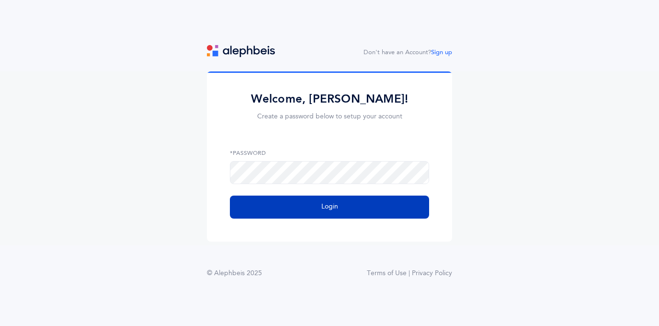
click at [308, 204] on button "Login" at bounding box center [329, 206] width 199 height 23
click at [333, 205] on span "Login" at bounding box center [330, 207] width 17 height 10
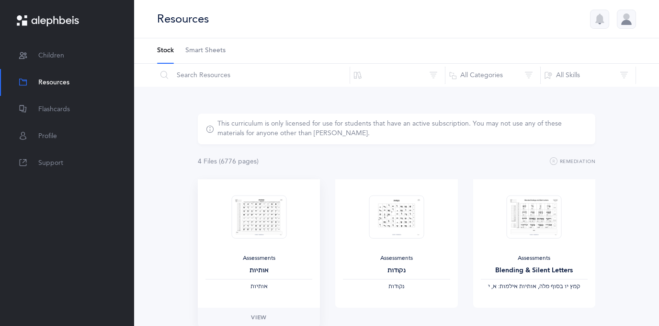
click at [262, 206] on img at bounding box center [258, 217] width 55 height 44
click at [56, 105] on span "Flashcards" at bounding box center [54, 109] width 32 height 10
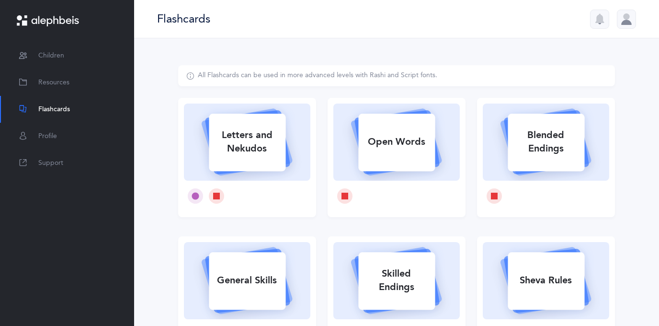
click at [240, 141] on div "Letters and Nekudos" at bounding box center [247, 142] width 77 height 38
select select
select select "single"
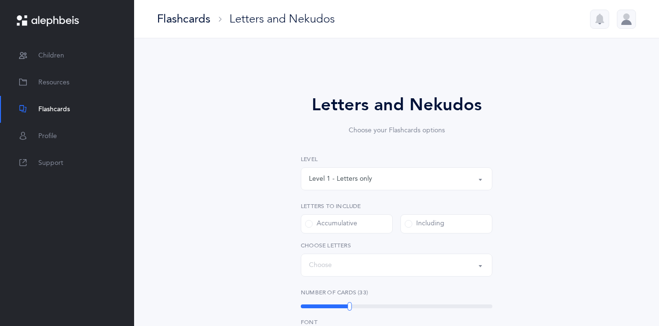
select select "27"
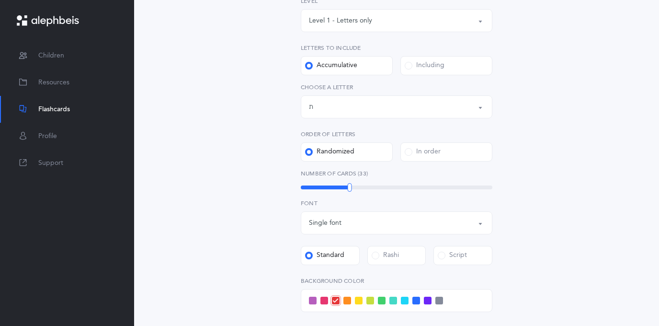
scroll to position [159, 0]
click at [344, 186] on div at bounding box center [344, 186] width 4 height 9
click at [313, 297] on span at bounding box center [313, 300] width 8 height 8
click at [0, 0] on input "checkbox" at bounding box center [0, 0] width 0 height 0
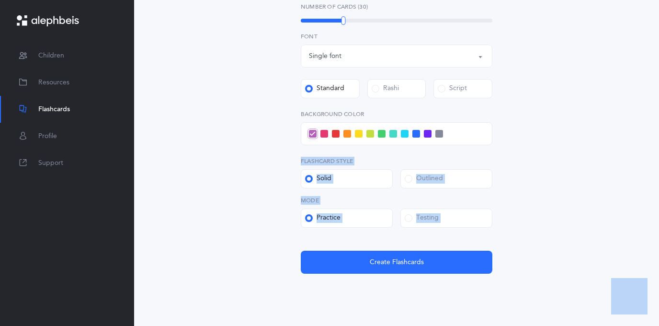
scroll to position [349, 0]
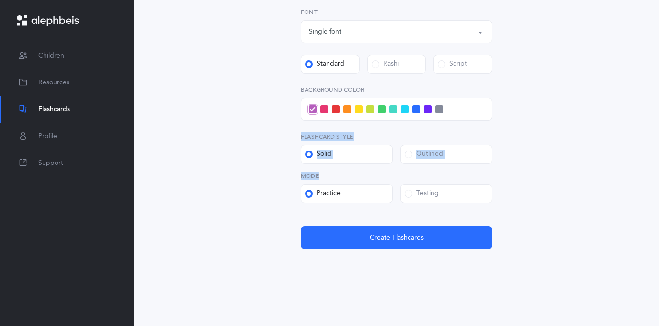
drag, startPoint x: 554, startPoint y: 278, endPoint x: 403, endPoint y: 172, distance: 184.4
click at [401, 173] on div "Letters and Nekudos Choose your Flashcards options Level 1 - Letters only Level…" at bounding box center [396, 2] width 437 height 572
click at [411, 152] on span at bounding box center [409, 154] width 8 height 8
click at [0, 0] on input "Outlined" at bounding box center [0, 0] width 0 height 0
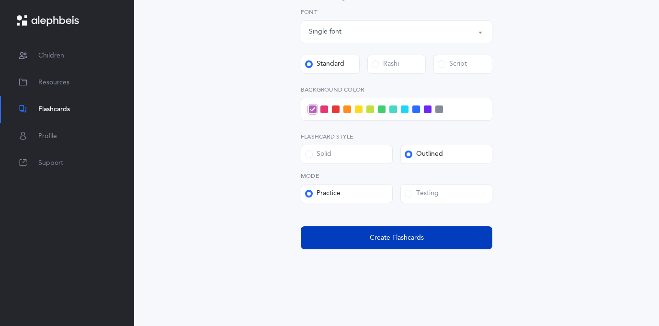
click at [397, 232] on button "Create Flashcards" at bounding box center [397, 237] width 192 height 23
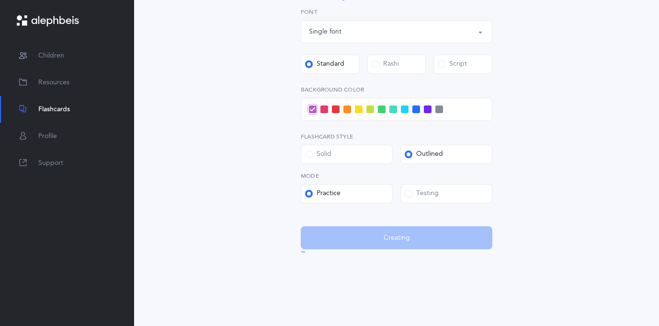
scroll to position [0, 0]
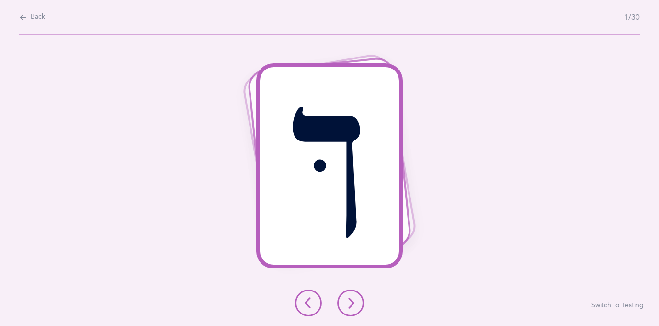
click at [355, 304] on icon at bounding box center [350, 302] width 11 height 11
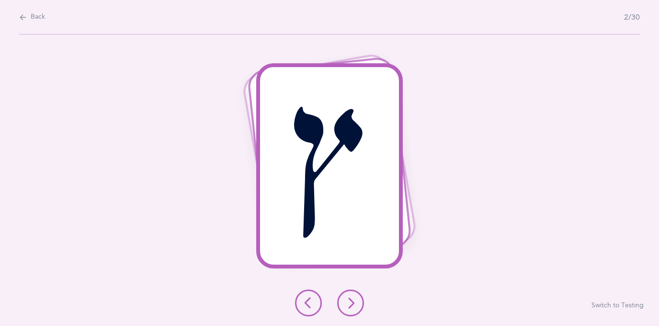
click at [355, 303] on icon at bounding box center [350, 302] width 11 height 11
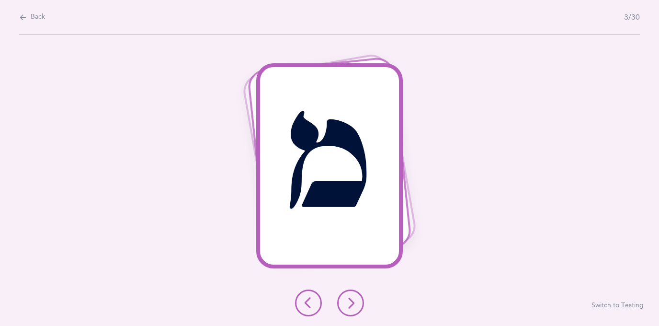
click at [355, 302] on icon at bounding box center [350, 302] width 11 height 11
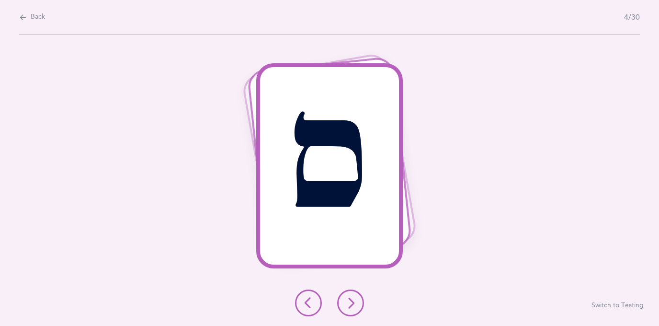
click at [355, 300] on icon at bounding box center [350, 302] width 11 height 11
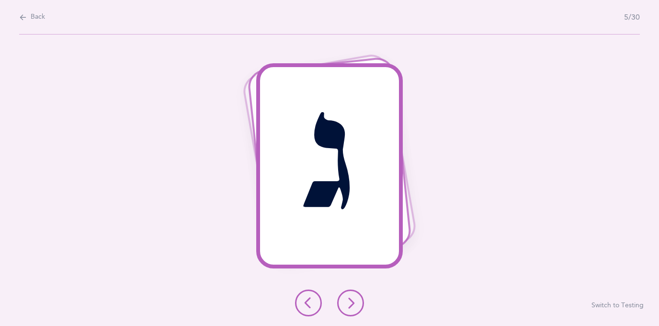
click at [355, 300] on icon at bounding box center [350, 302] width 11 height 11
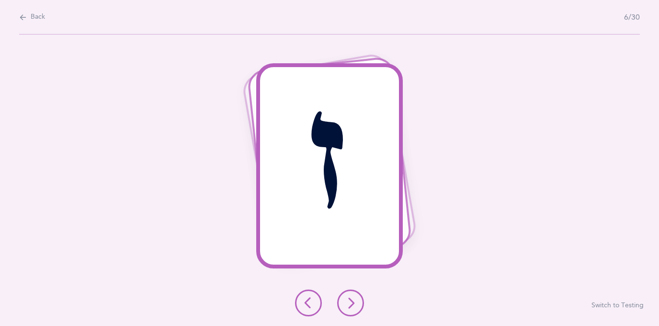
click at [351, 305] on icon at bounding box center [350, 302] width 11 height 11
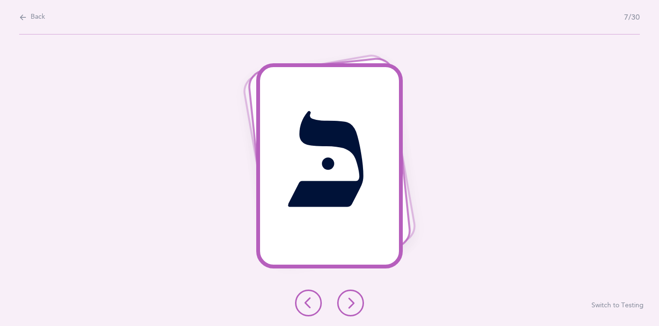
click at [352, 306] on icon at bounding box center [350, 302] width 11 height 11
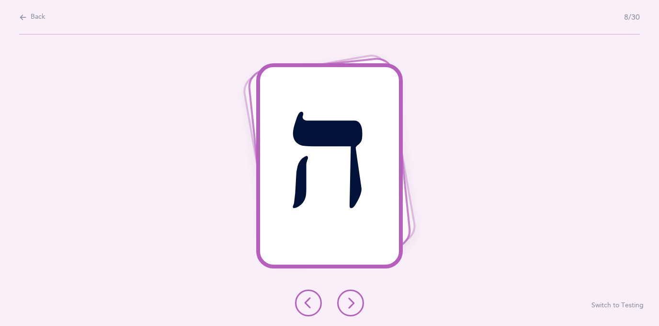
click at [352, 305] on icon at bounding box center [350, 302] width 11 height 11
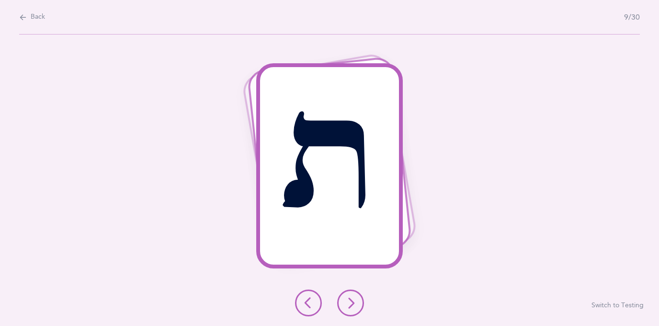
click at [346, 305] on icon at bounding box center [350, 302] width 11 height 11
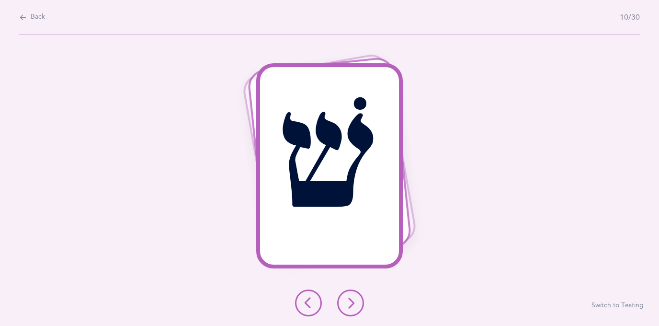
click at [347, 305] on icon at bounding box center [350, 302] width 11 height 11
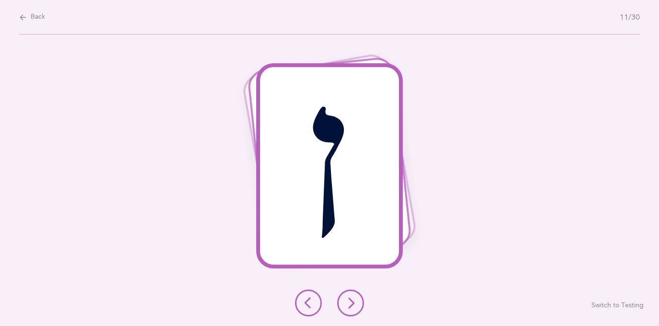
click at [347, 305] on icon at bounding box center [350, 302] width 11 height 11
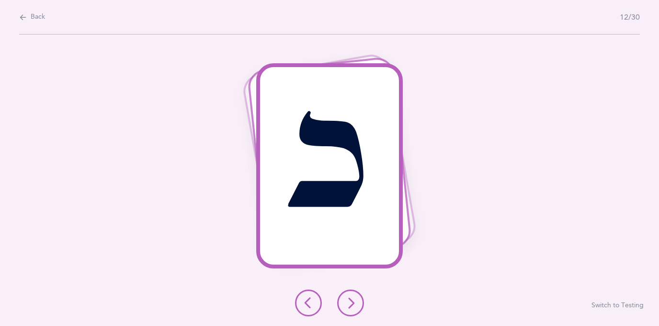
click at [347, 305] on icon at bounding box center [350, 302] width 11 height 11
click at [348, 303] on icon at bounding box center [350, 302] width 11 height 11
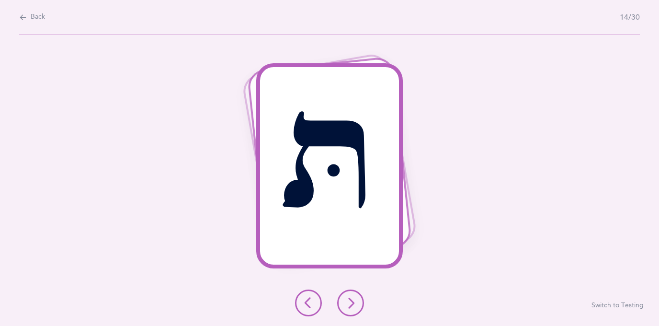
click at [348, 302] on icon at bounding box center [350, 302] width 11 height 11
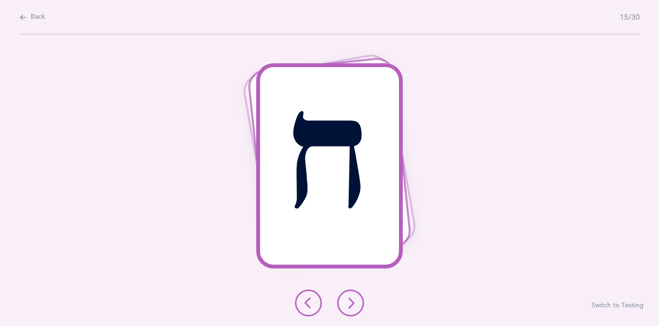
click at [348, 302] on icon at bounding box center [350, 302] width 11 height 11
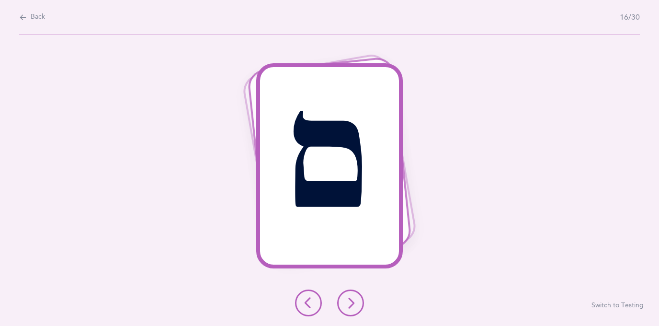
click at [351, 304] on icon at bounding box center [350, 302] width 11 height 11
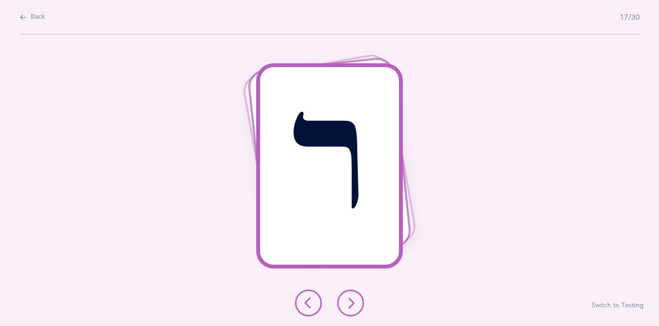
click at [352, 304] on icon at bounding box center [350, 302] width 11 height 11
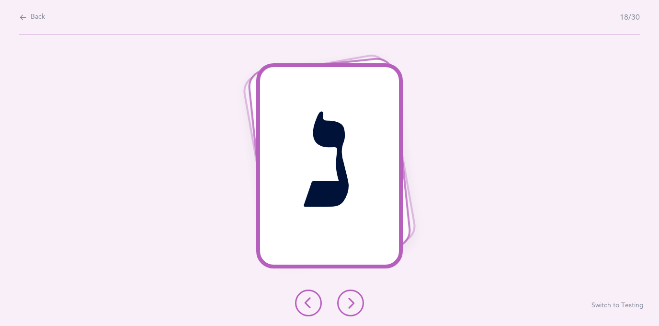
click at [352, 306] on icon at bounding box center [350, 302] width 11 height 11
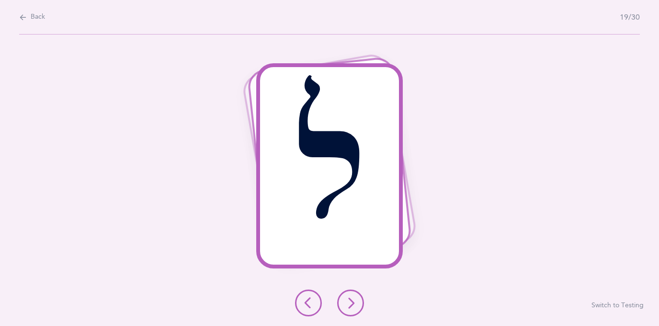
click at [352, 305] on icon at bounding box center [350, 302] width 11 height 11
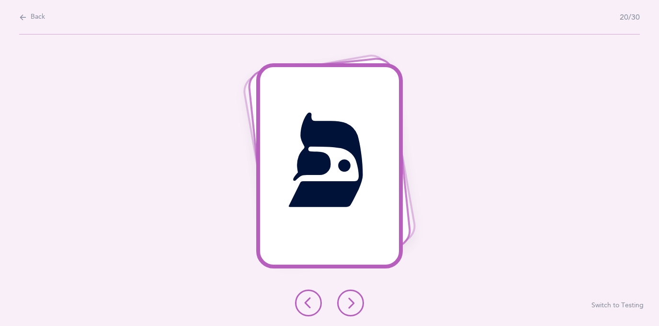
click at [352, 304] on icon at bounding box center [350, 302] width 11 height 11
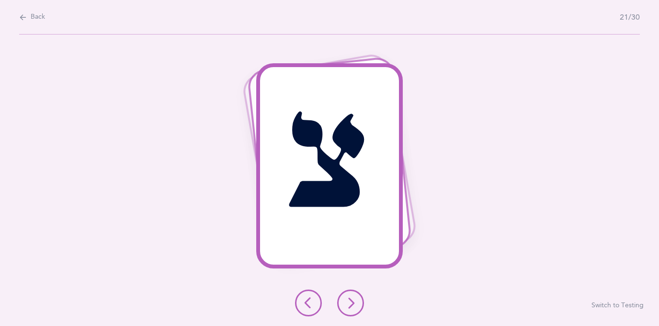
click at [352, 303] on icon at bounding box center [350, 302] width 11 height 11
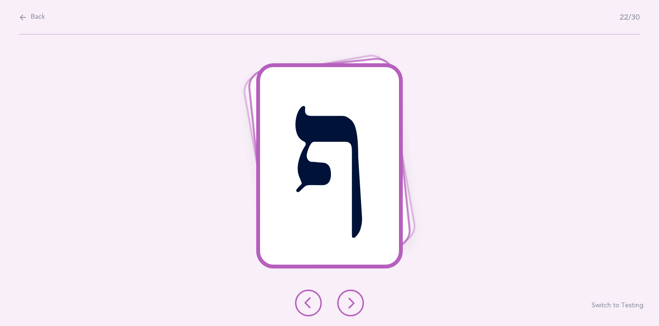
click at [352, 303] on icon at bounding box center [350, 302] width 11 height 11
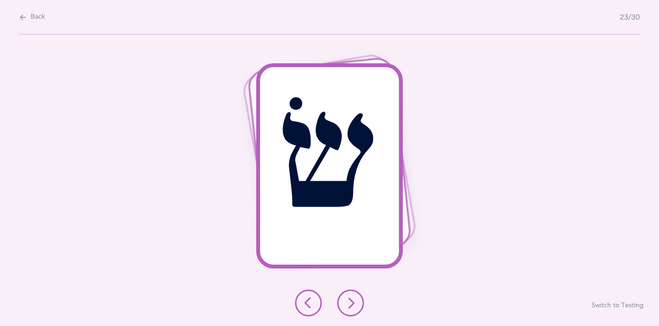
click at [353, 303] on icon at bounding box center [350, 302] width 11 height 11
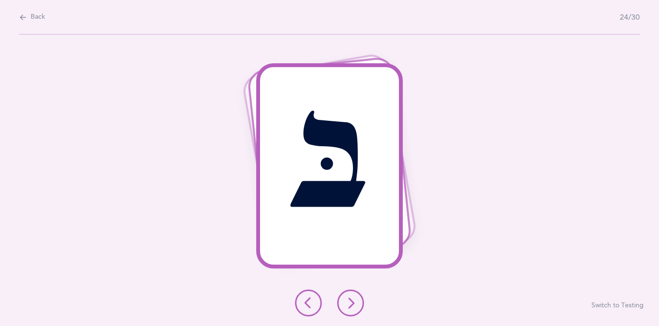
click at [353, 302] on icon at bounding box center [350, 302] width 11 height 11
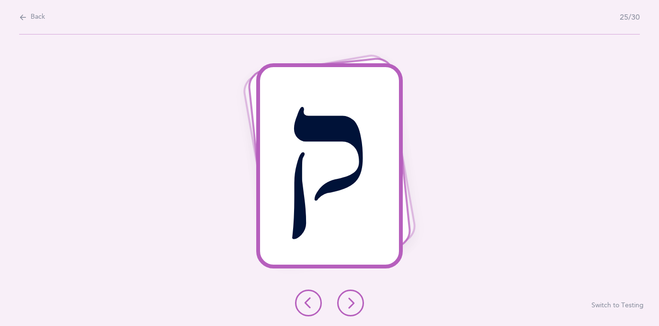
click at [353, 302] on icon at bounding box center [350, 302] width 11 height 11
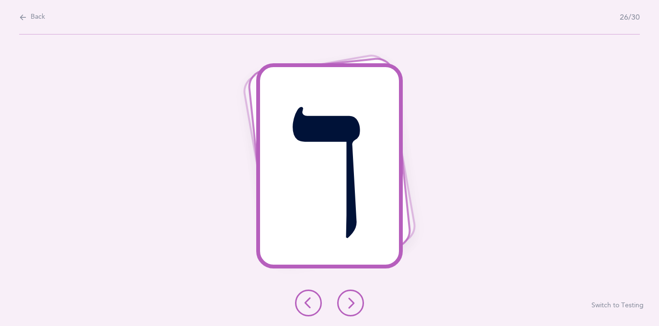
click at [354, 302] on icon at bounding box center [350, 302] width 11 height 11
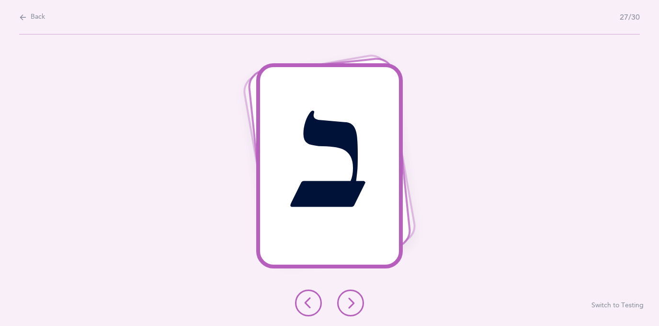
click at [355, 303] on icon at bounding box center [350, 302] width 11 height 11
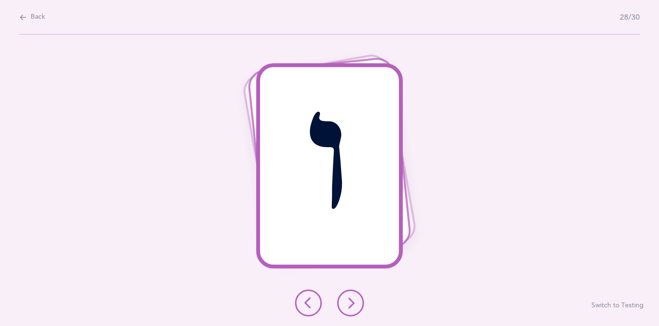
click at [355, 303] on icon at bounding box center [350, 302] width 11 height 11
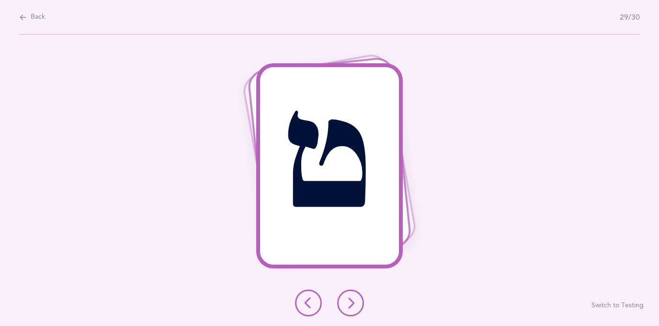
click at [356, 304] on icon at bounding box center [350, 302] width 11 height 11
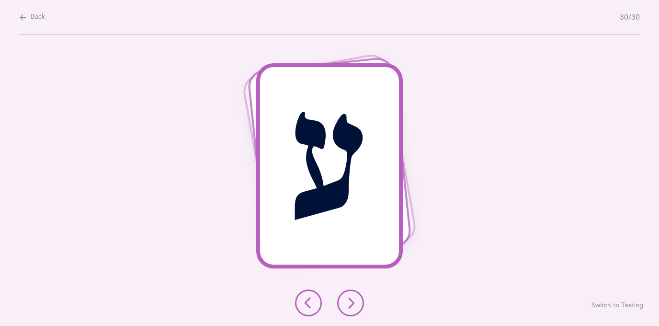
click at [356, 304] on icon at bounding box center [350, 302] width 11 height 11
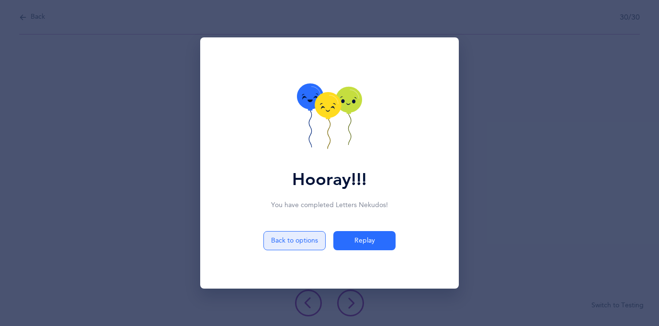
click at [290, 238] on button "Back to options" at bounding box center [295, 240] width 62 height 19
select select "27"
select select "single"
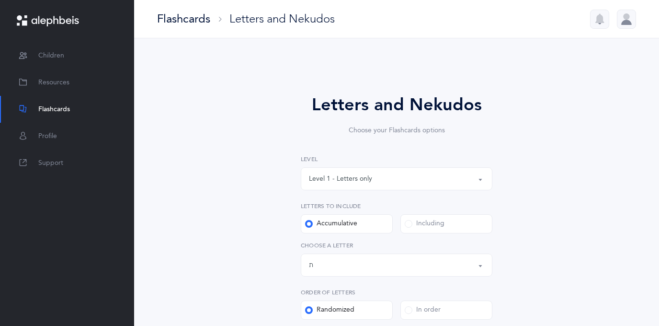
drag, startPoint x: 558, startPoint y: 215, endPoint x: 592, endPoint y: 264, distance: 59.4
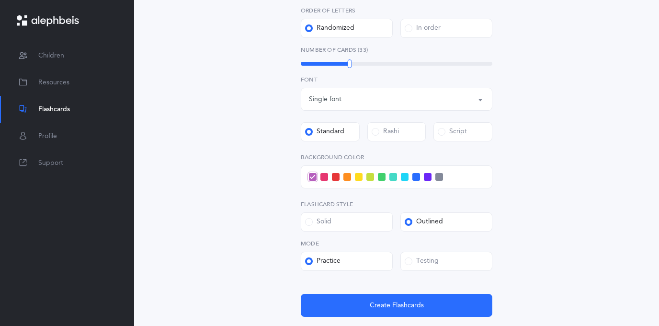
scroll to position [306, 0]
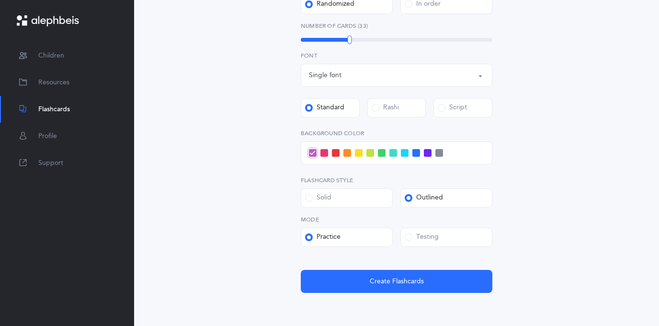
click at [399, 241] on div "Testing" at bounding box center [447, 237] width 100 height 19
drag, startPoint x: 420, startPoint y: 230, endPoint x: 416, endPoint y: 226, distance: 5.8
click at [418, 229] on label "Testing" at bounding box center [447, 237] width 92 height 19
click at [0, 0] on input "Testing" at bounding box center [0, 0] width 0 height 0
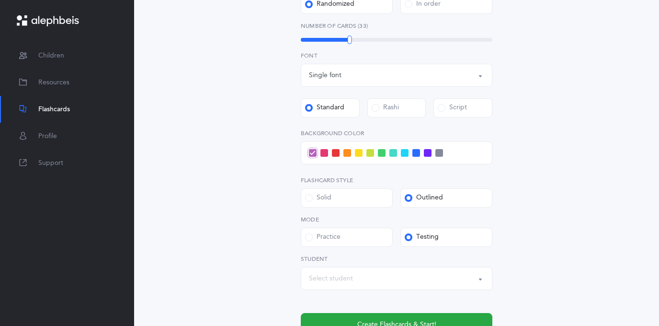
click at [321, 237] on div "Practice" at bounding box center [322, 237] width 35 height 10
click at [0, 0] on input "Practice" at bounding box center [0, 0] width 0 height 0
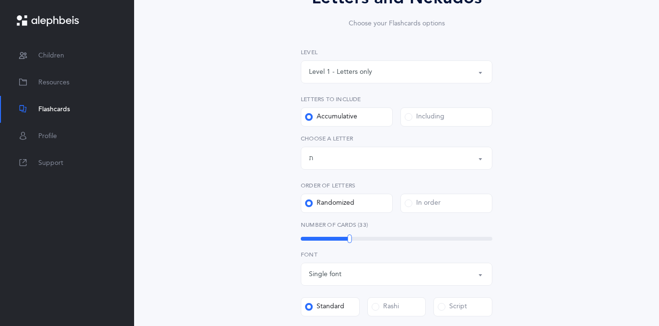
scroll to position [0, 0]
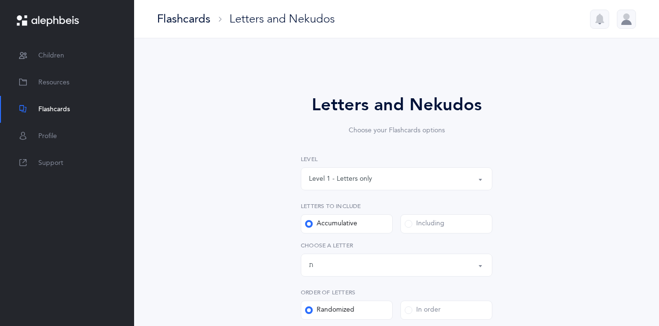
click at [483, 182] on button "Level 1 - Letters only" at bounding box center [397, 178] width 192 height 23
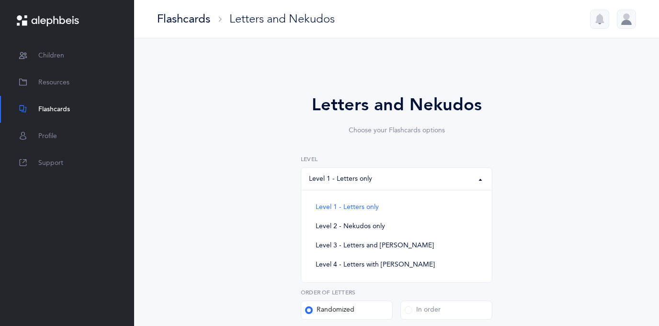
click at [482, 180] on button "Level 1 - Letters only" at bounding box center [397, 178] width 192 height 23
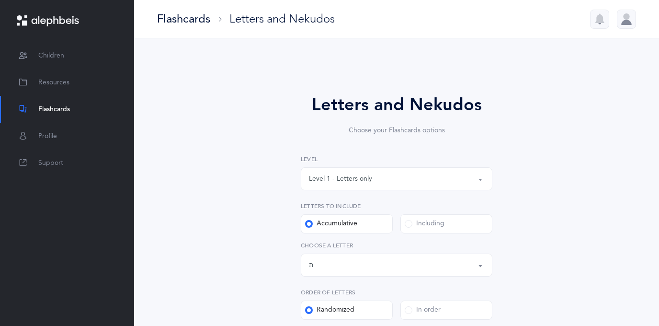
click at [485, 179] on button "Level 1 - Letters only" at bounding box center [397, 178] width 192 height 23
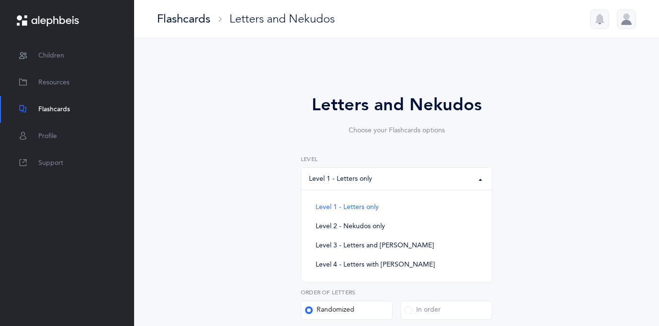
click at [481, 179] on button "Level 1 - Letters only" at bounding box center [397, 178] width 192 height 23
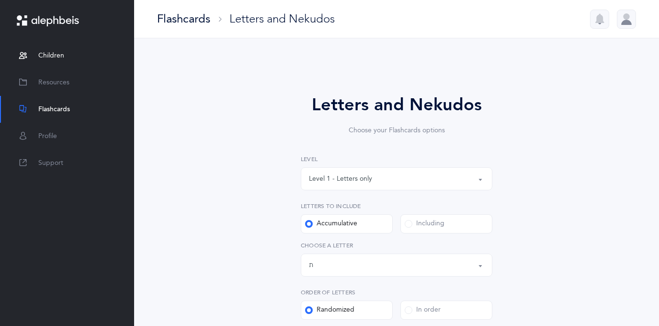
click at [36, 54] on link "Children" at bounding box center [67, 55] width 134 height 27
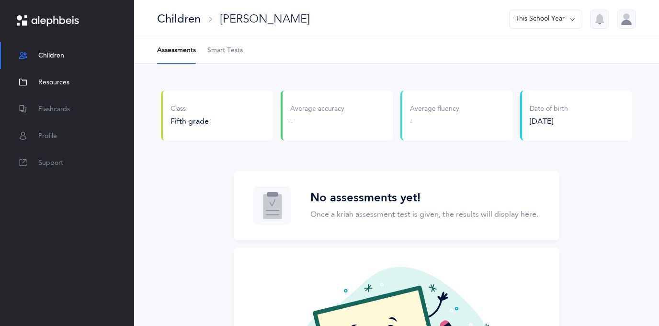
click at [37, 81] on link "Resources" at bounding box center [67, 82] width 134 height 27
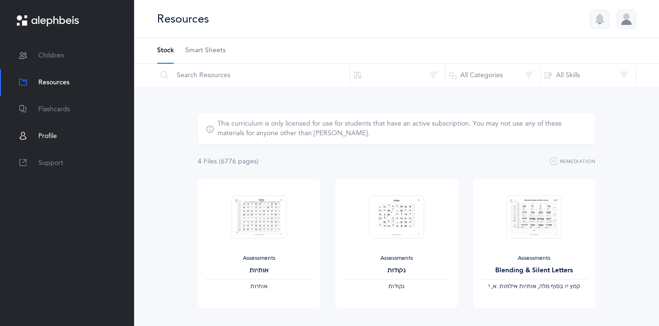
click at [47, 135] on span "Profile" at bounding box center [47, 136] width 19 height 10
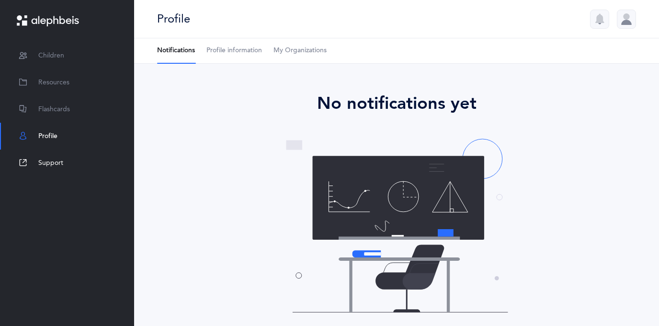
click at [45, 158] on span "Support" at bounding box center [50, 163] width 25 height 10
